Goal: Navigation & Orientation: Find specific page/section

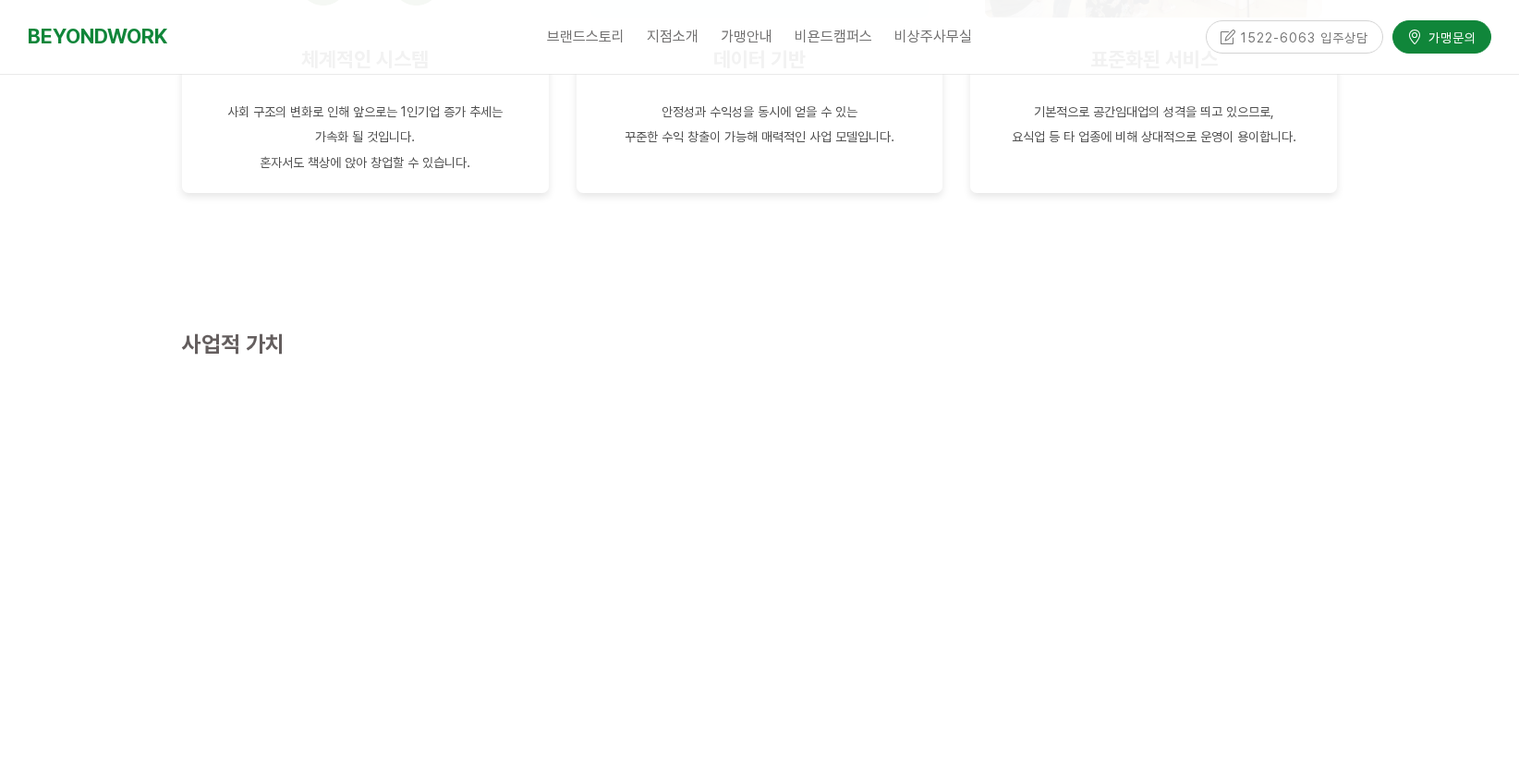
scroll to position [1835, 0]
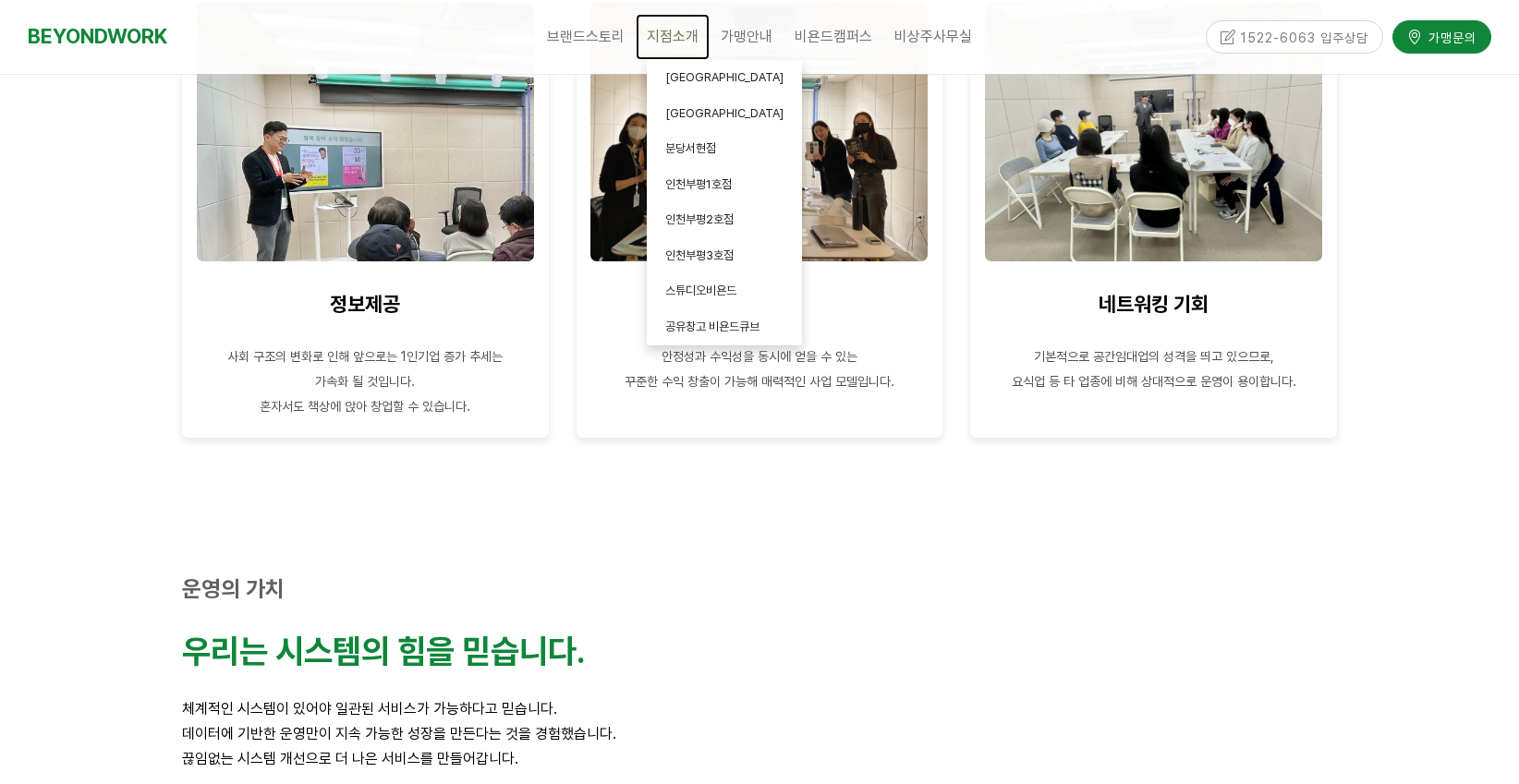
click at [647, 34] on link "지점소개" at bounding box center [672, 36] width 74 height 46
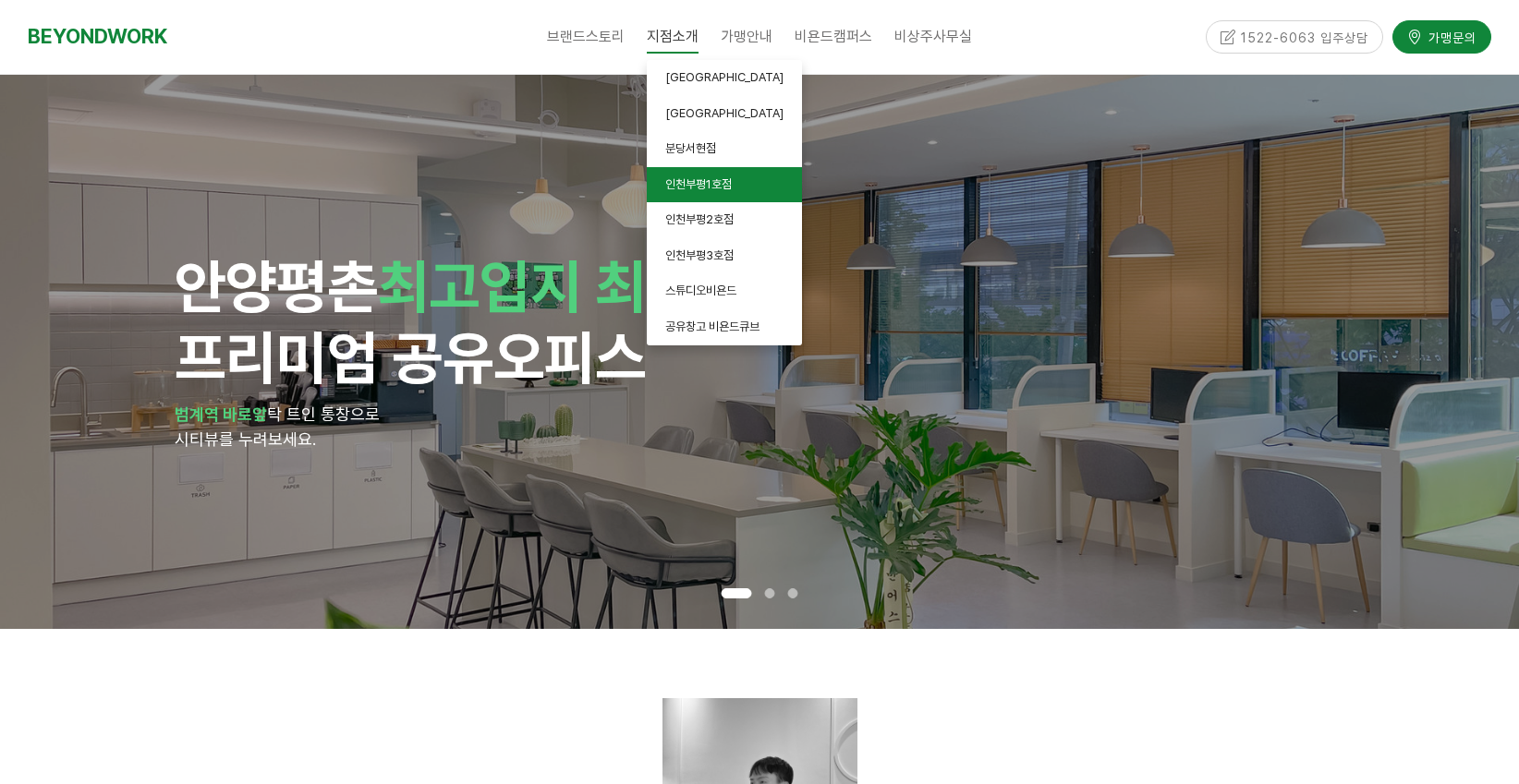
click at [697, 192] on link "인천부평1호점" at bounding box center [724, 185] width 155 height 36
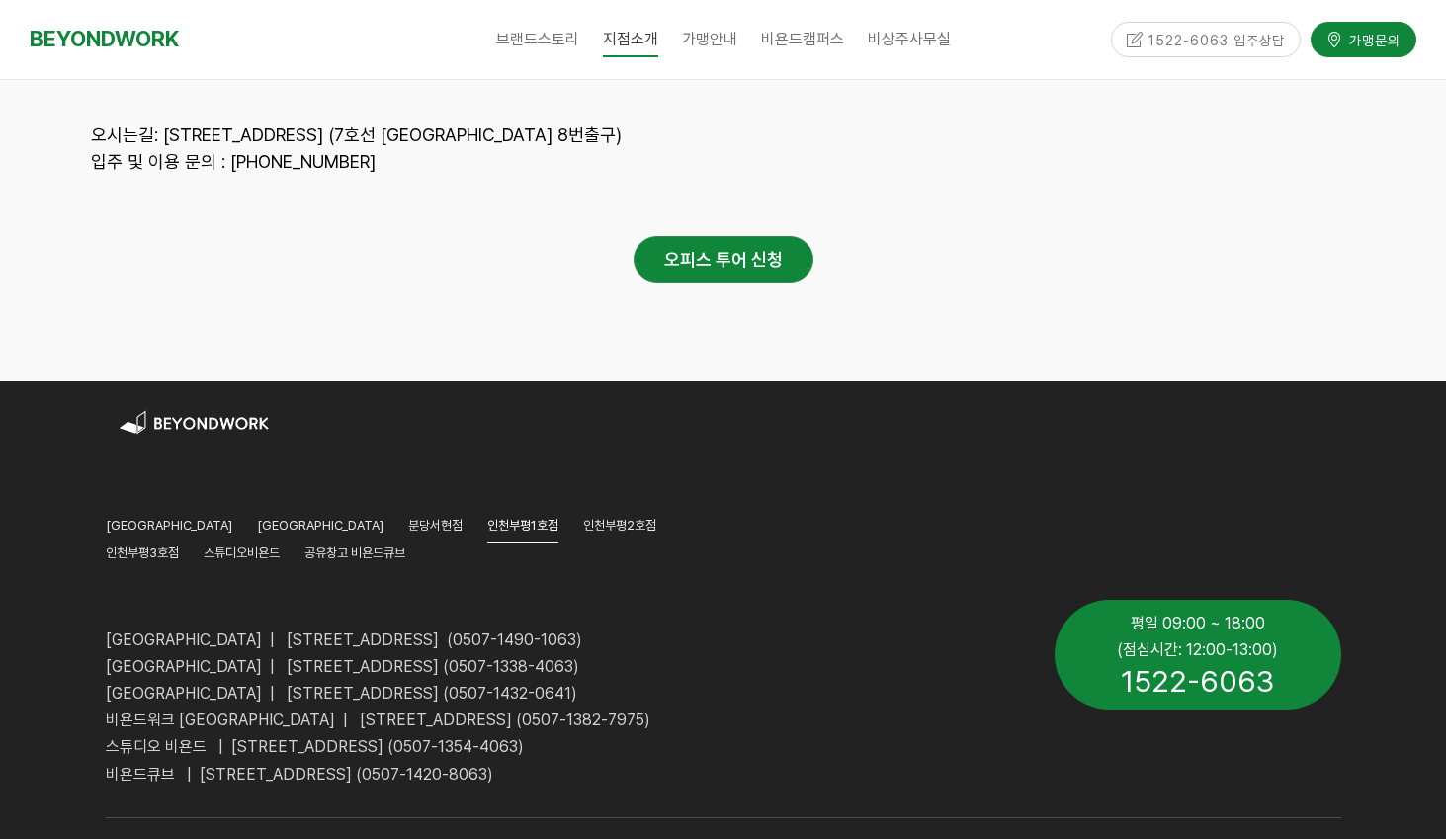
scroll to position [9044, 0]
